Goal: Information Seeking & Learning: Learn about a topic

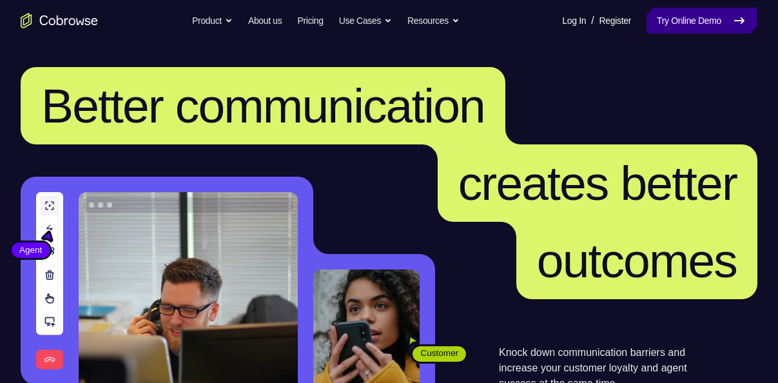
click at [680, 23] on link "Try Online Demo" at bounding box center [702, 21] width 111 height 26
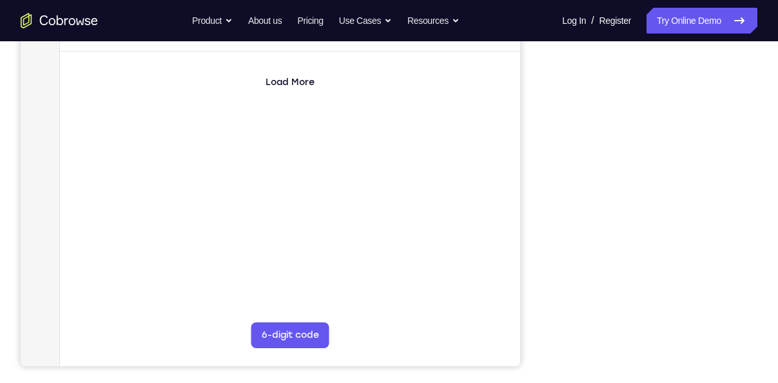
scroll to position [234, 0]
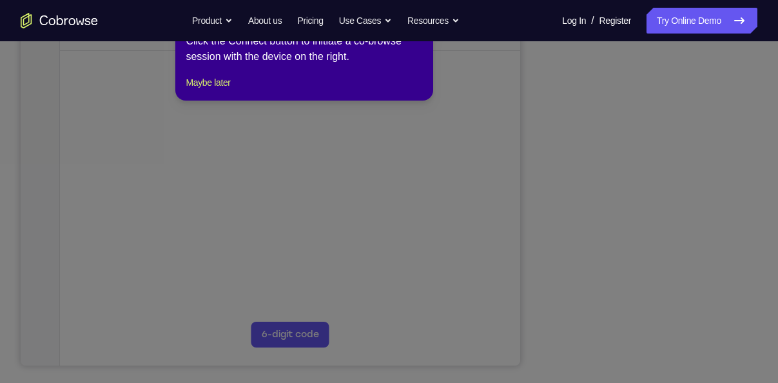
click at [653, 169] on icon at bounding box center [394, 191] width 788 height 383
click at [230, 90] on button "Maybe later" at bounding box center [208, 82] width 45 height 15
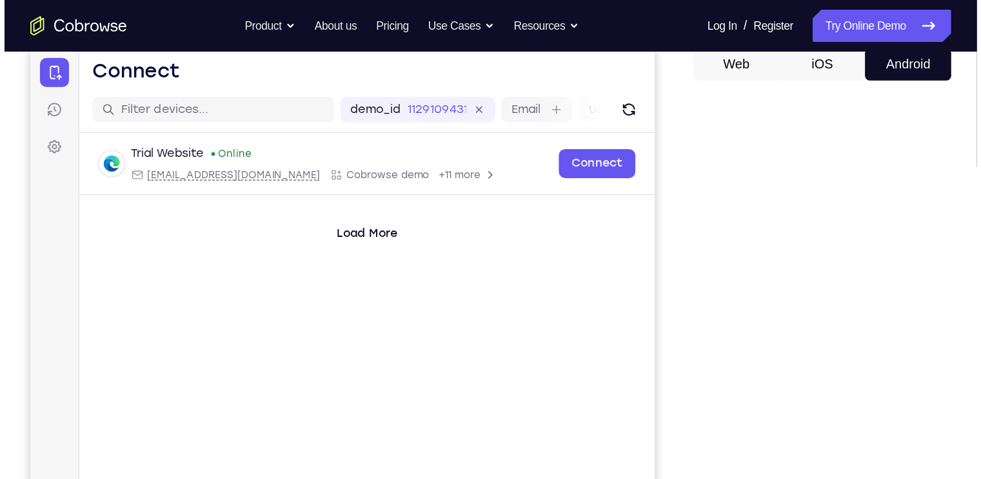
scroll to position [0, 0]
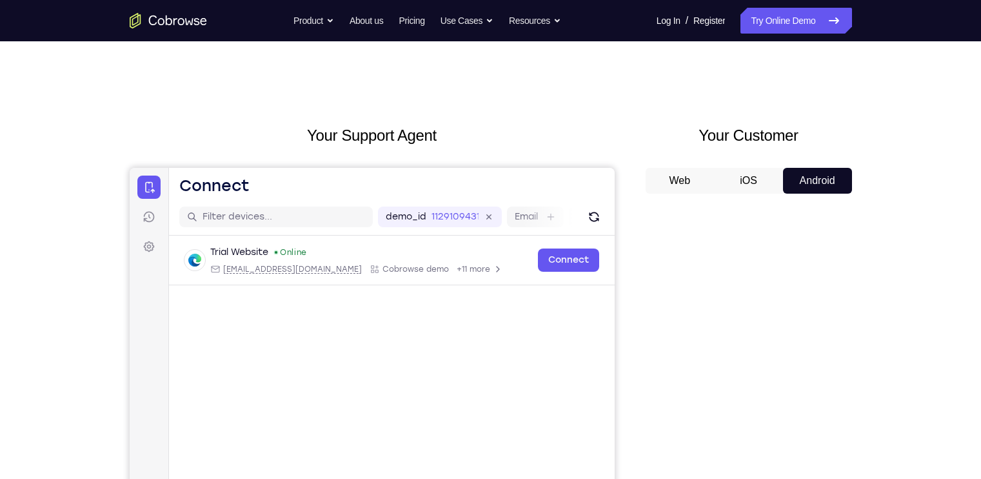
drag, startPoint x: 771, startPoint y: 1, endPoint x: 551, endPoint y: 128, distance: 254.6
click at [551, 128] on h2 "Your Support Agent" at bounding box center [372, 135] width 485 height 23
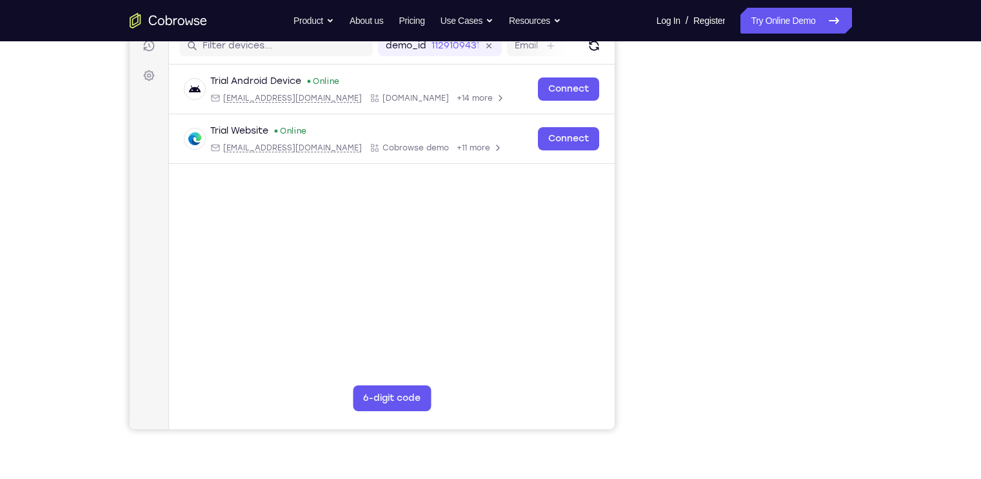
scroll to position [170, 0]
